Goal: Information Seeking & Learning: Learn about a topic

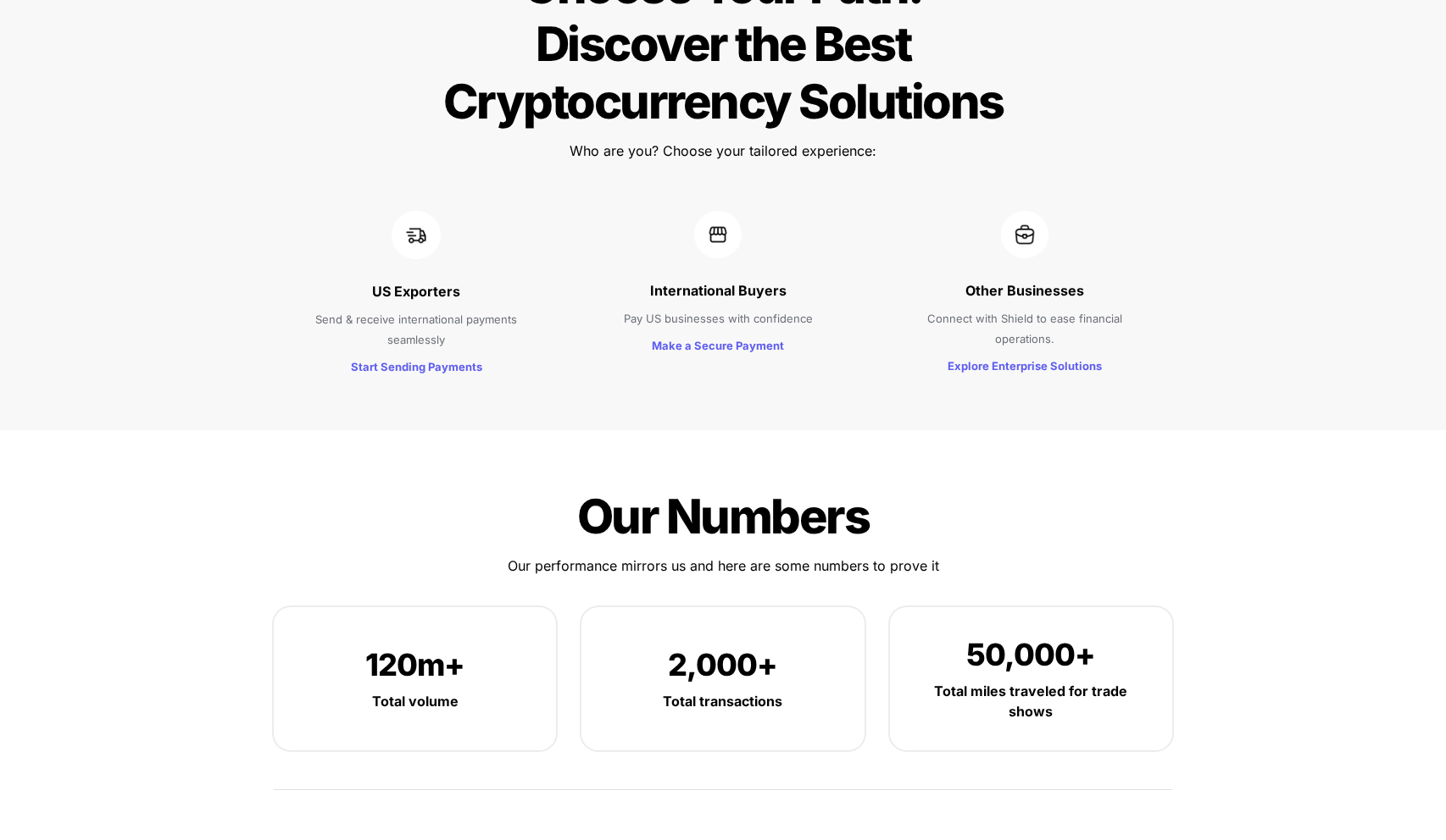
scroll to position [2120, 0]
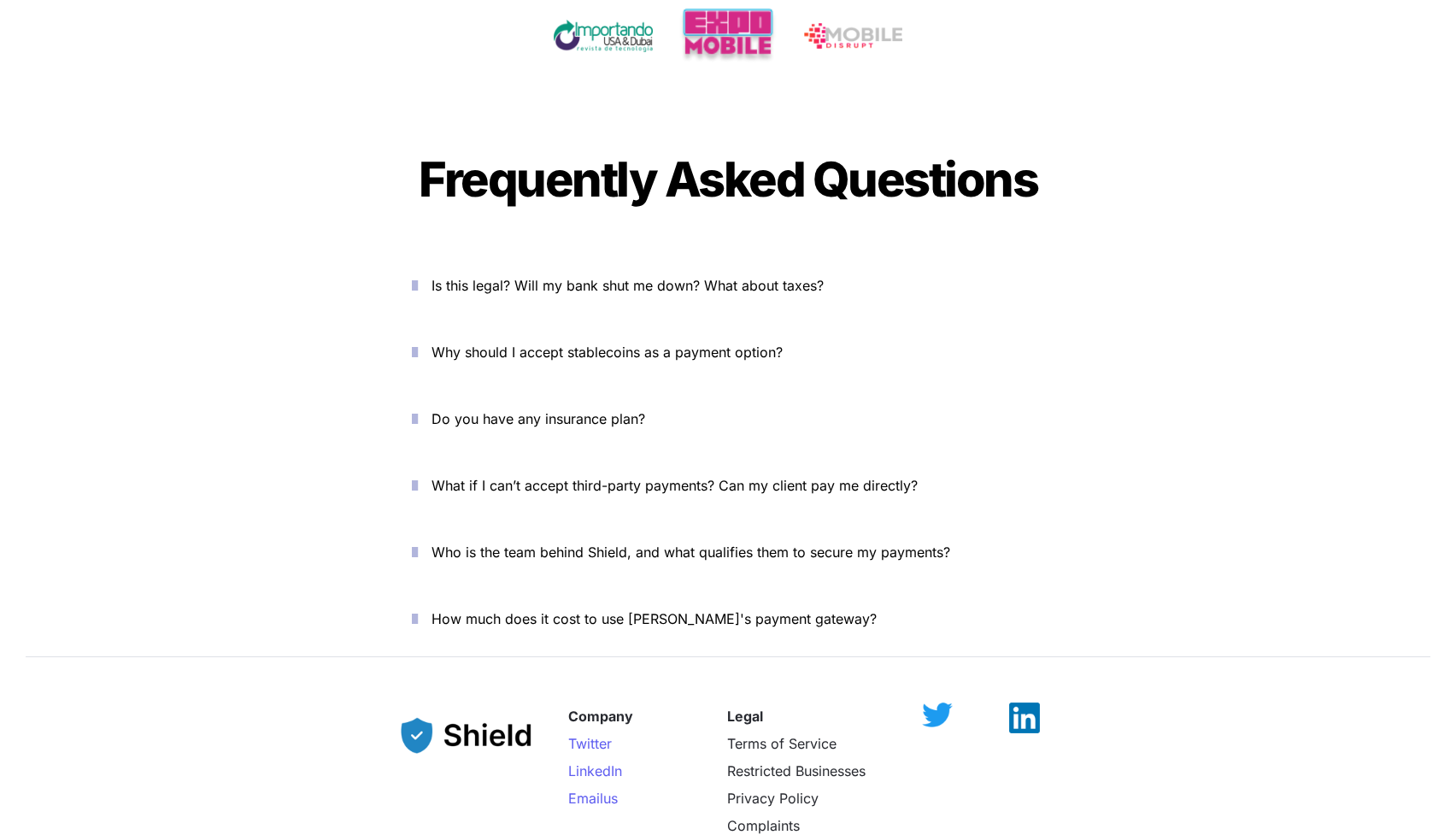
scroll to position [5904, 0]
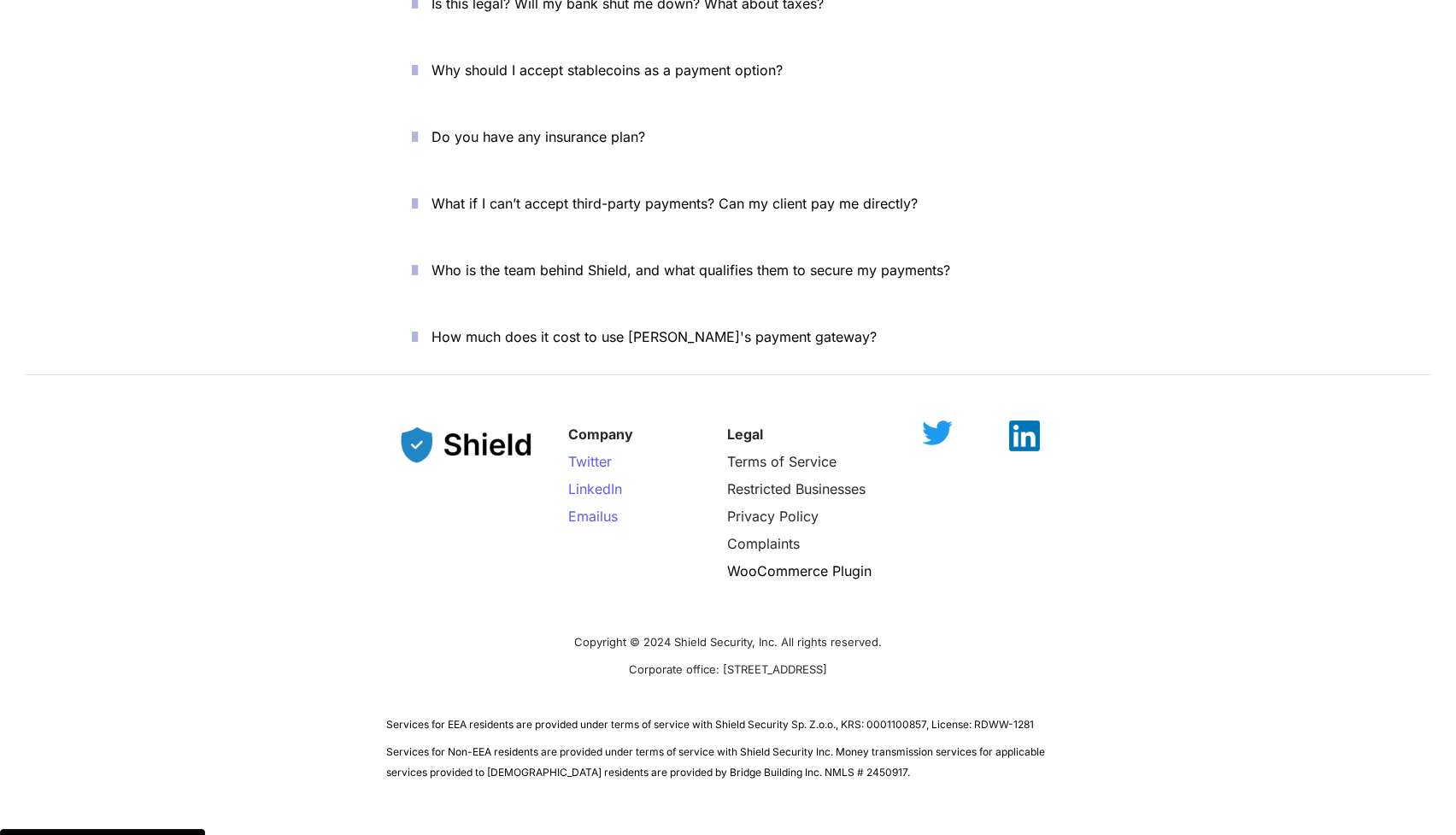
click at [456, 412] on img at bounding box center [467, 445] width 162 height 66
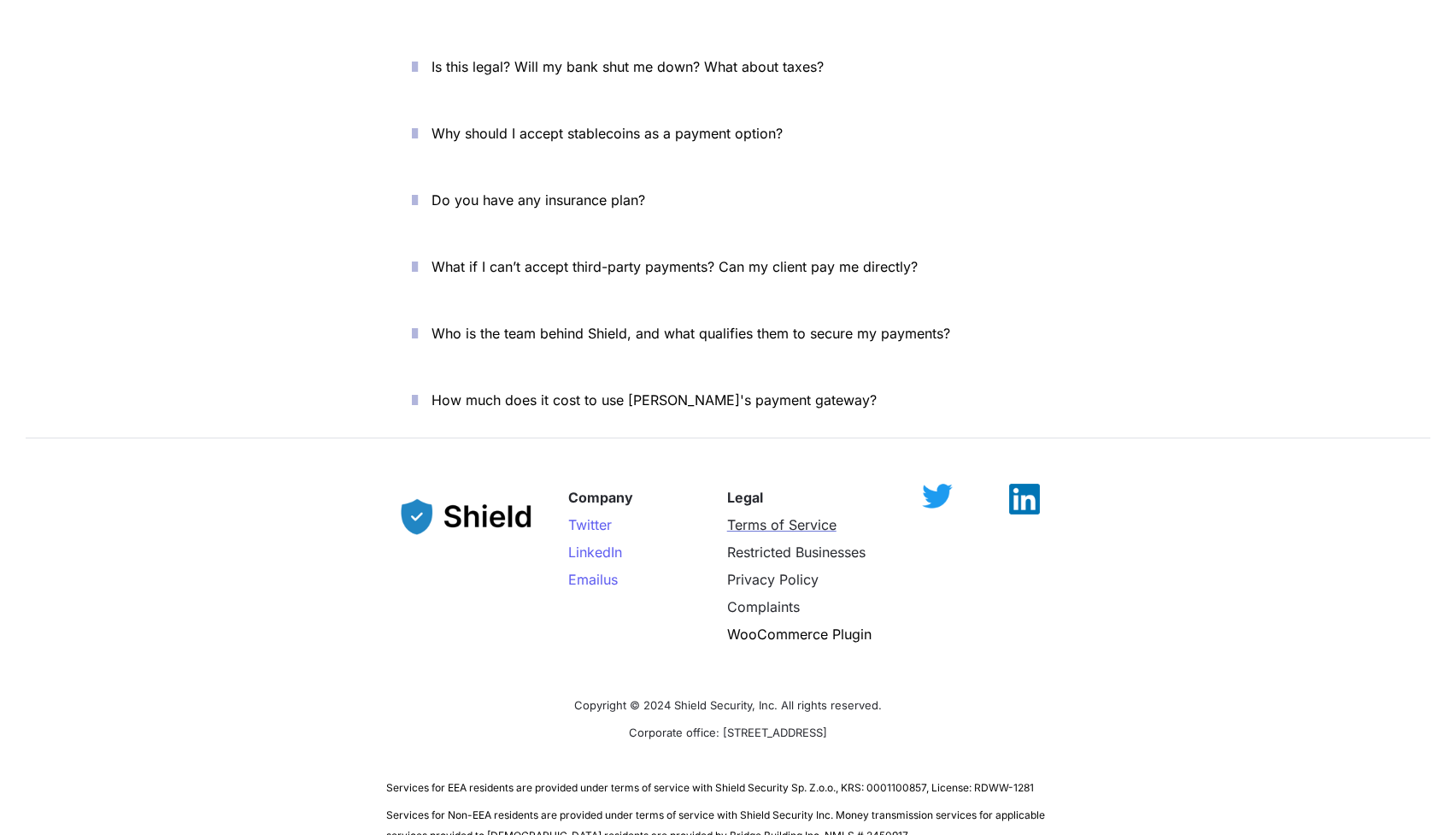
scroll to position [5783, 0]
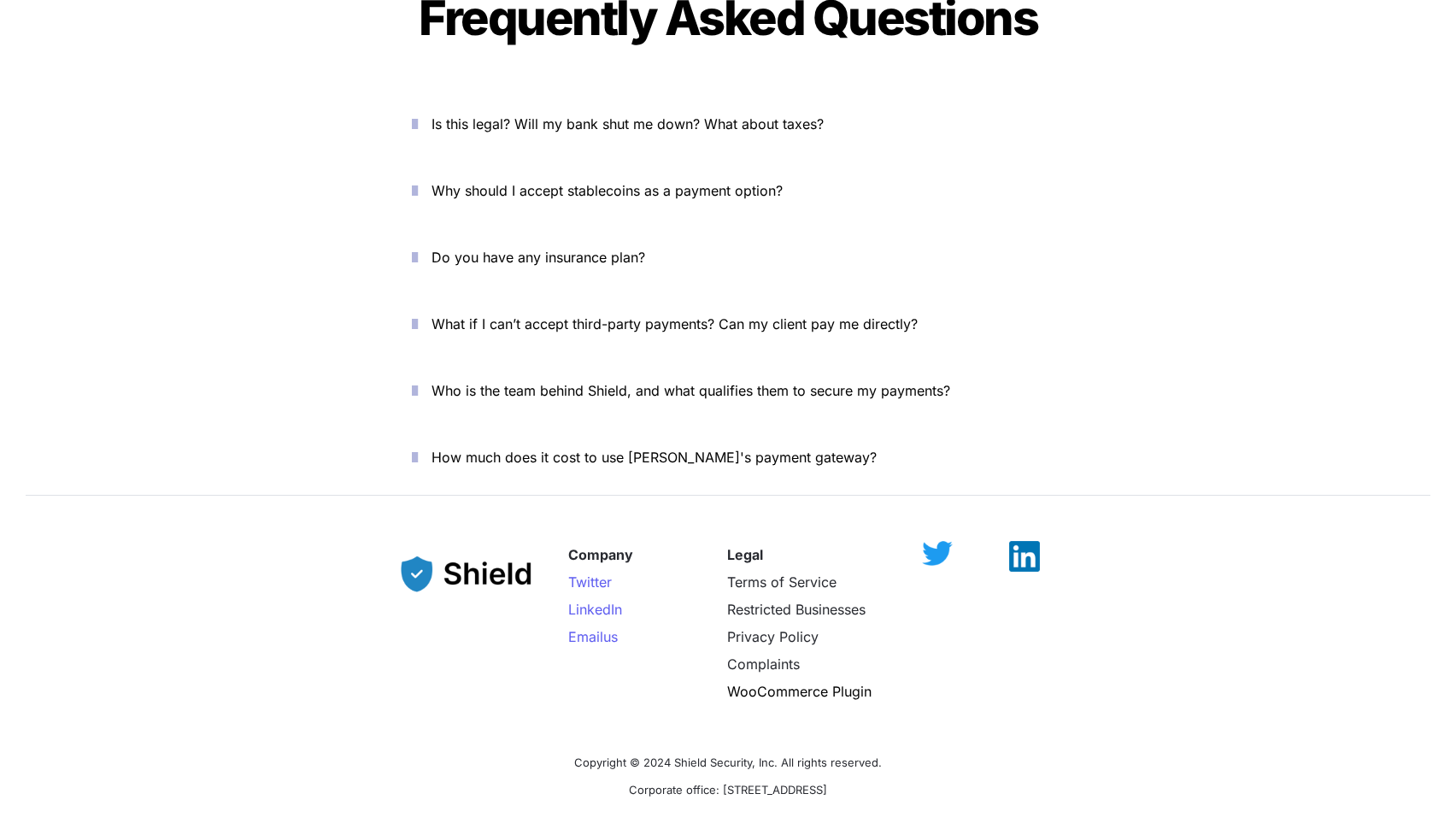
click at [731, 444] on p "How much does it cost to use [PERSON_NAME]'s payment gateway?" at bounding box center [738, 457] width 612 height 27
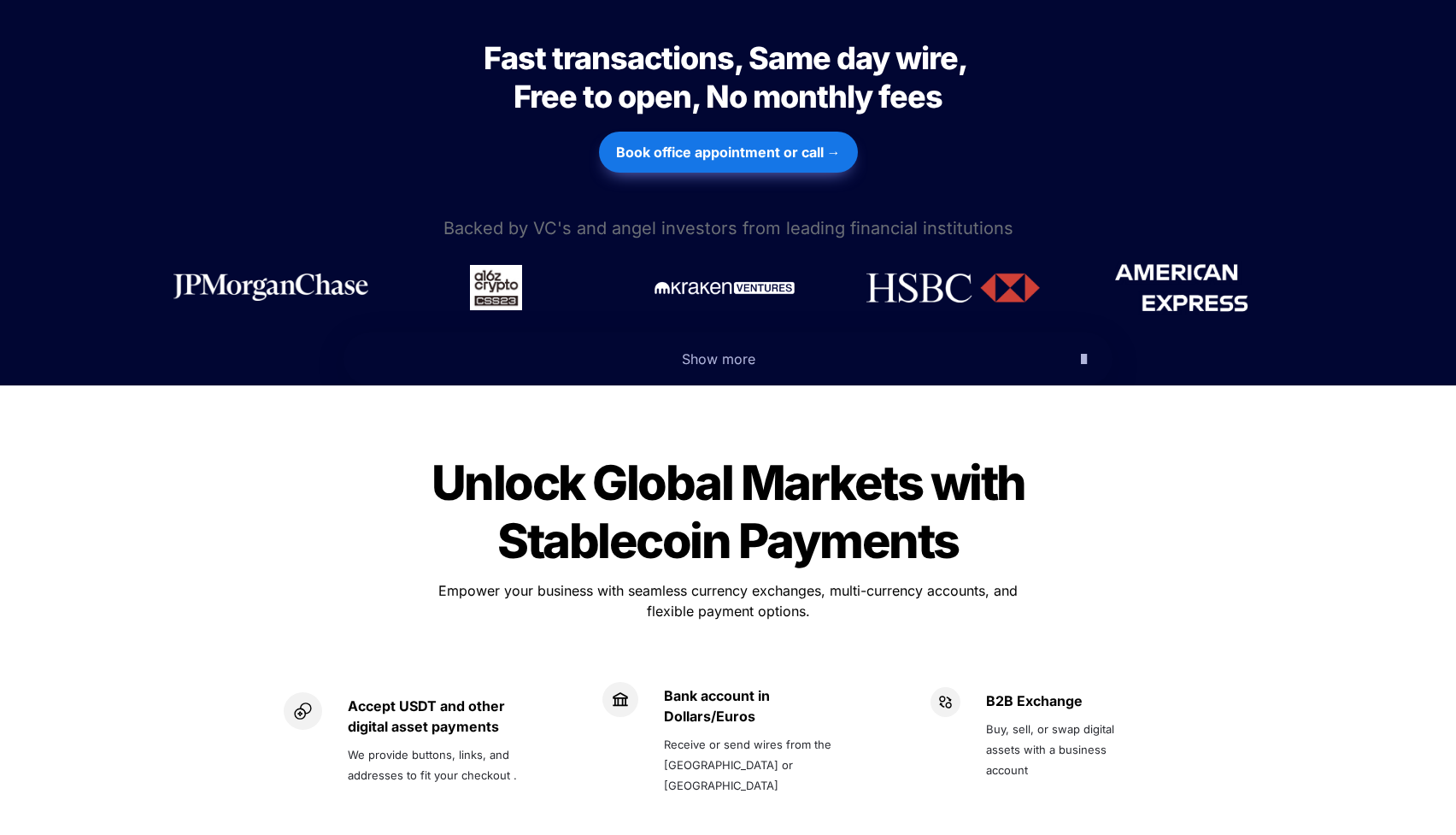
scroll to position [0, 0]
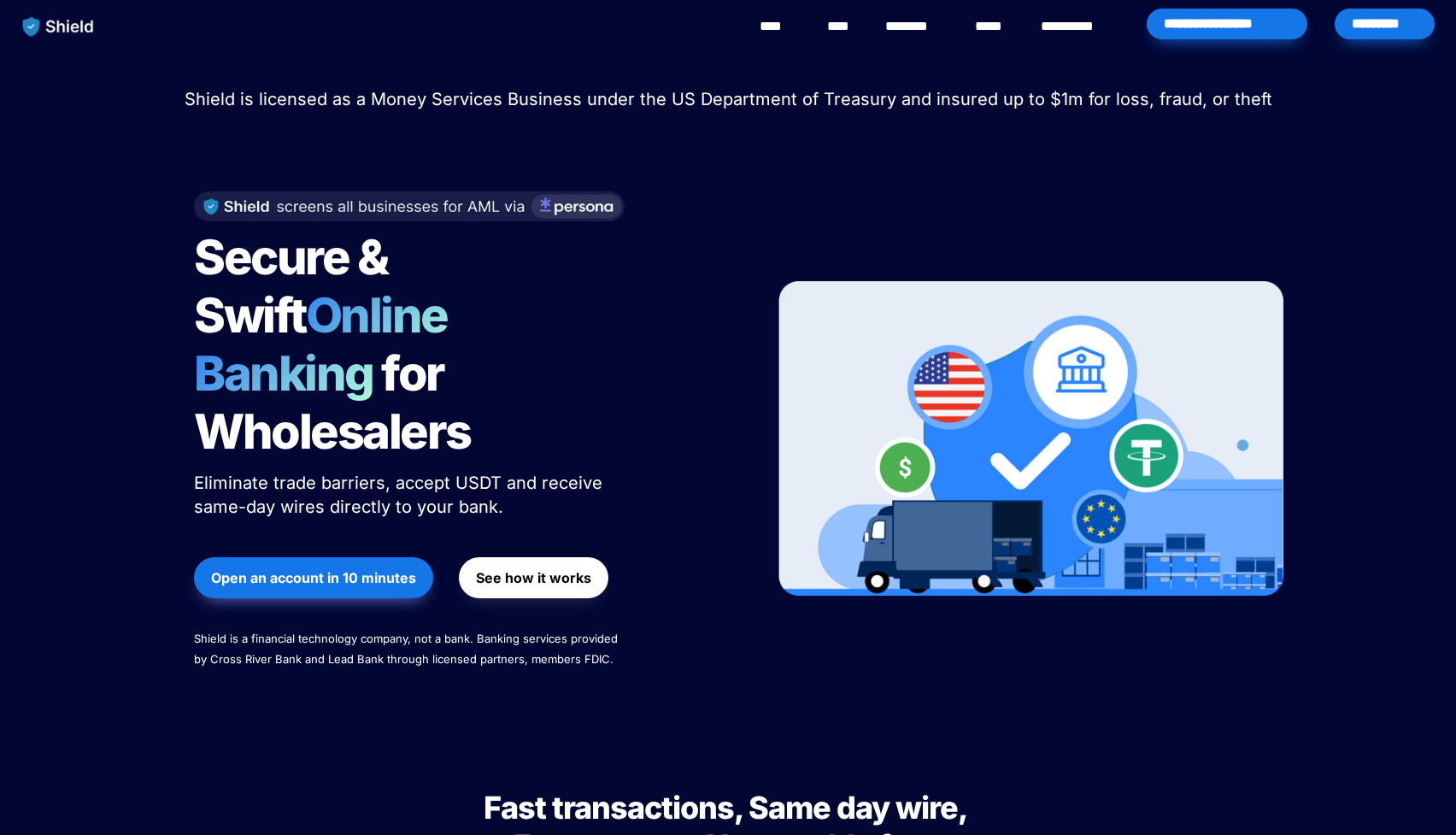
click at [1390, 22] on div "*********" at bounding box center [1384, 24] width 100 height 31
